Goal: Feedback & Contribution: Contribute content

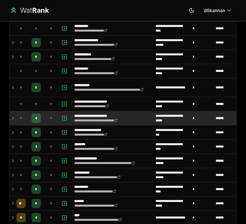
scroll to position [375, 0]
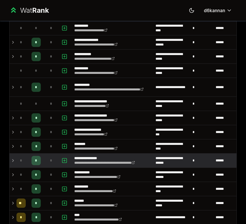
click at [32, 163] on div "*" at bounding box center [36, 160] width 9 height 9
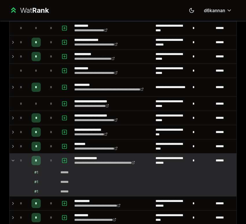
click at [35, 159] on span "*" at bounding box center [36, 160] width 2 height 5
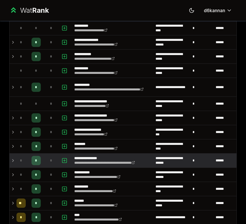
click at [35, 159] on span "*" at bounding box center [36, 160] width 2 height 5
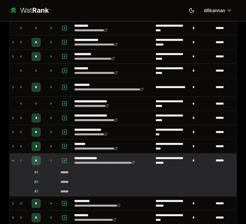
click at [65, 159] on icon "button" at bounding box center [65, 160] width 6 height 7
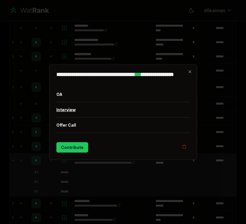
click at [71, 111] on button "Interview" at bounding box center [123, 109] width 134 height 15
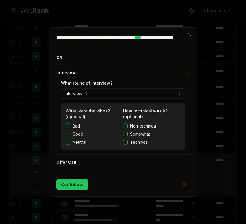
click at [69, 133] on button "Good" at bounding box center [68, 133] width 5 height 5
click at [130, 123] on span "Non-technical" at bounding box center [143, 126] width 27 height 6
click at [128, 123] on button "Non-technical" at bounding box center [125, 125] width 5 height 5
click at [79, 182] on button "Contribute" at bounding box center [72, 184] width 32 height 10
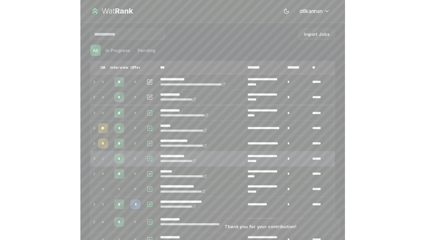
scroll to position [7, 0]
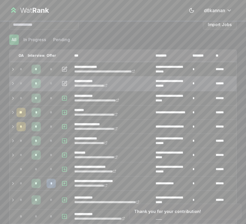
click at [34, 84] on div "*" at bounding box center [36, 83] width 9 height 9
